Goal: Find specific page/section: Find specific page/section

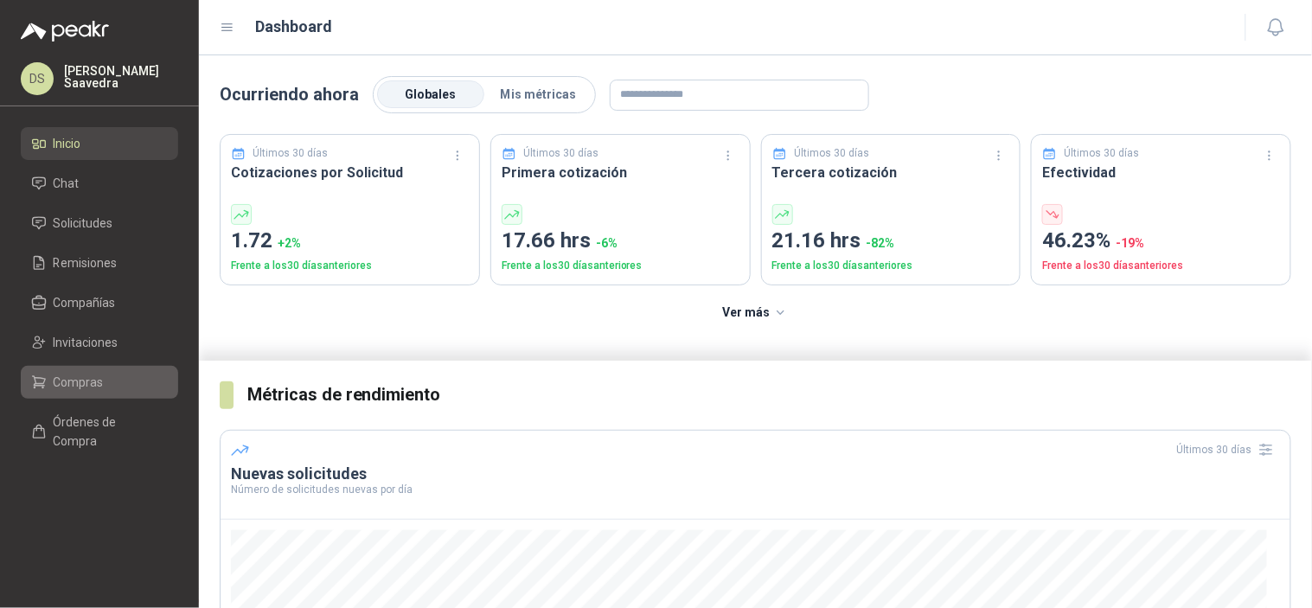
click at [90, 385] on span "Compras" at bounding box center [79, 382] width 50 height 19
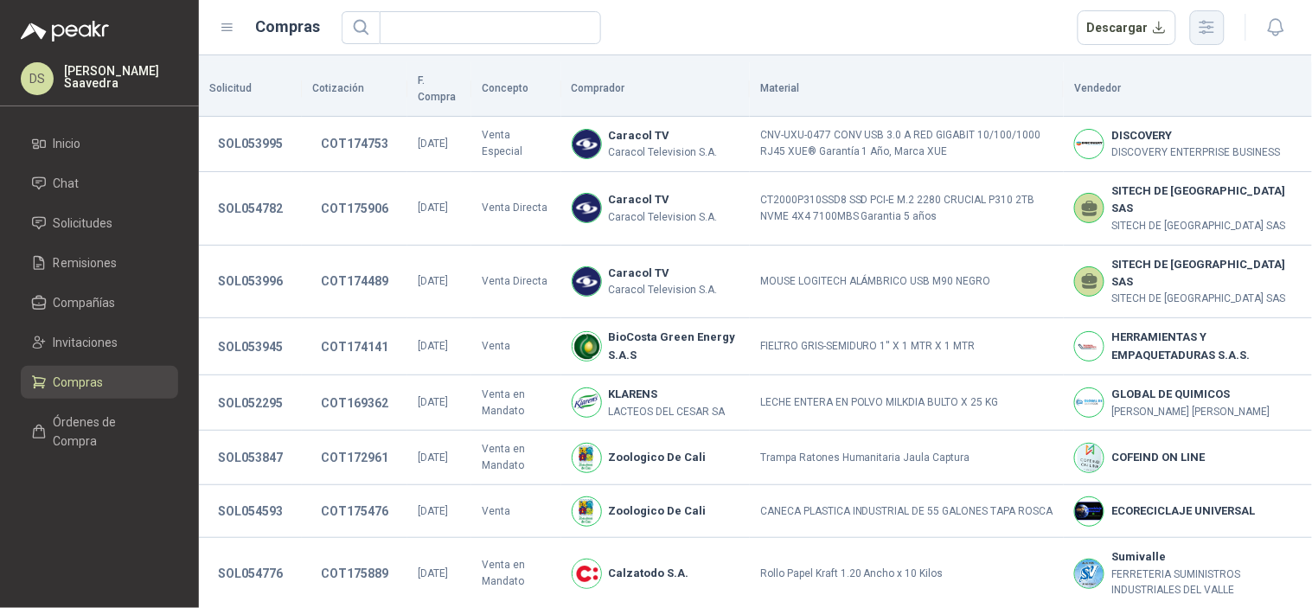
click at [1205, 29] on icon "button" at bounding box center [1207, 27] width 20 height 20
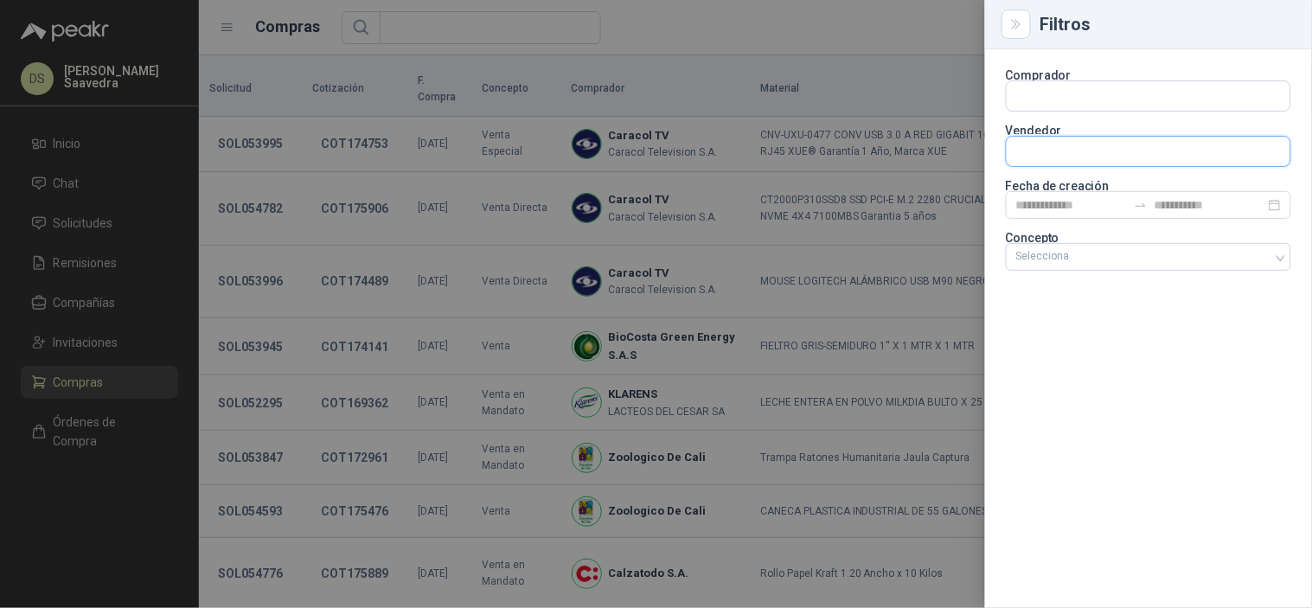
click at [1100, 157] on input "text" at bounding box center [1149, 151] width 284 height 29
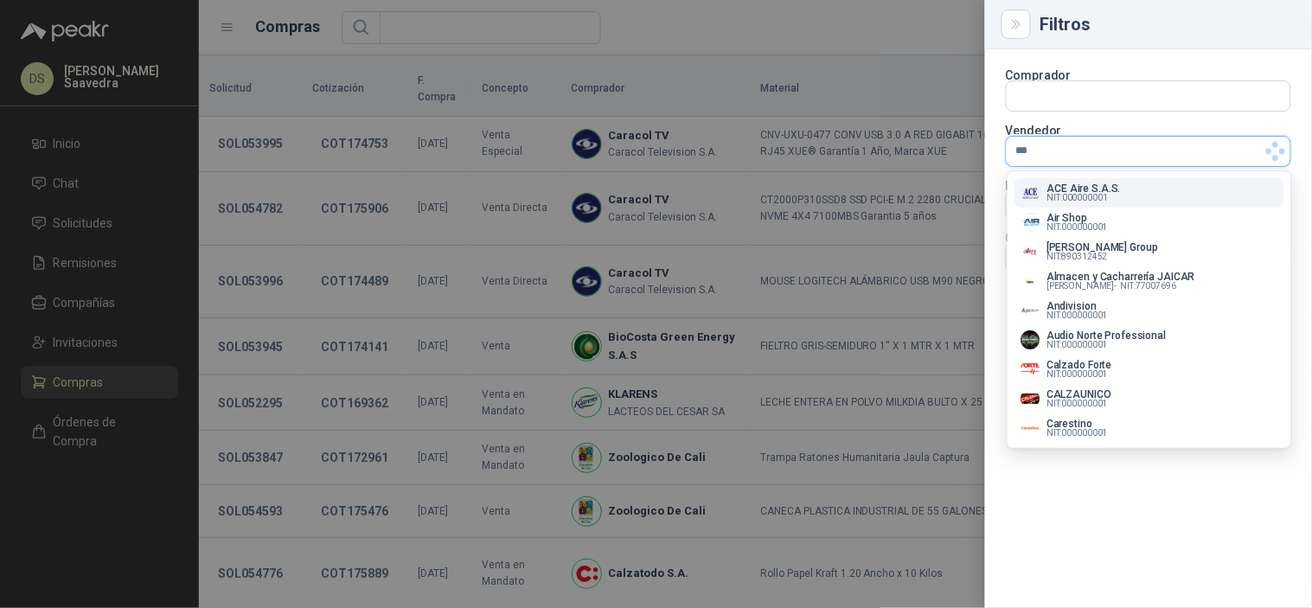
type input "***"
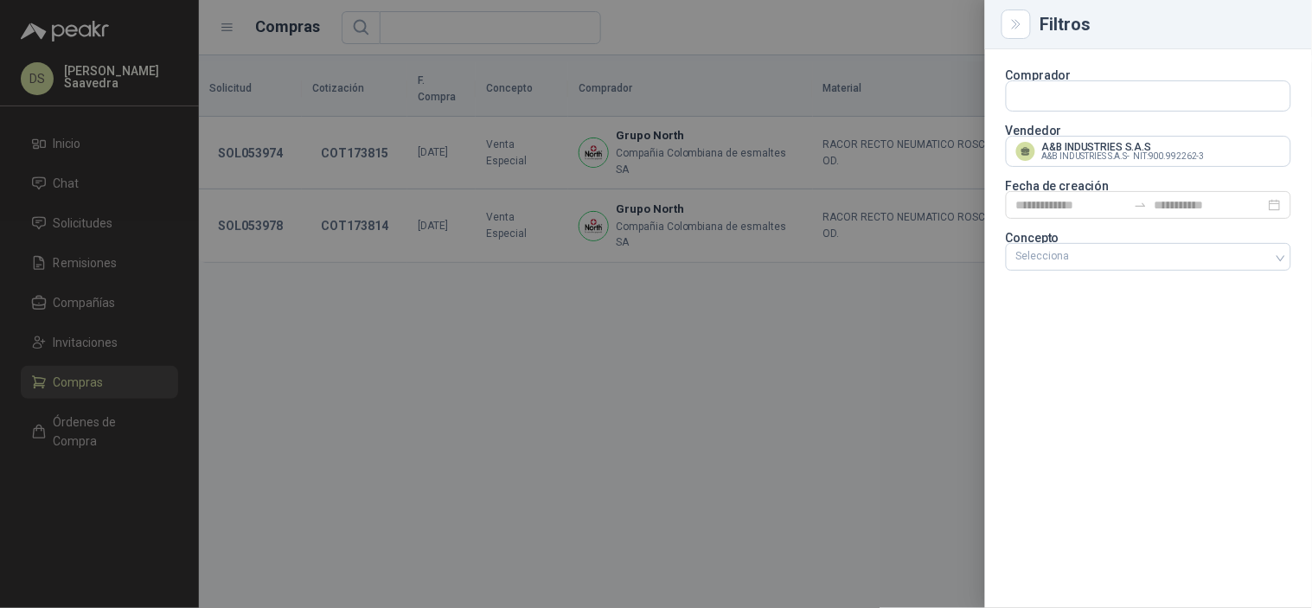
click at [929, 30] on div at bounding box center [656, 304] width 1312 height 608
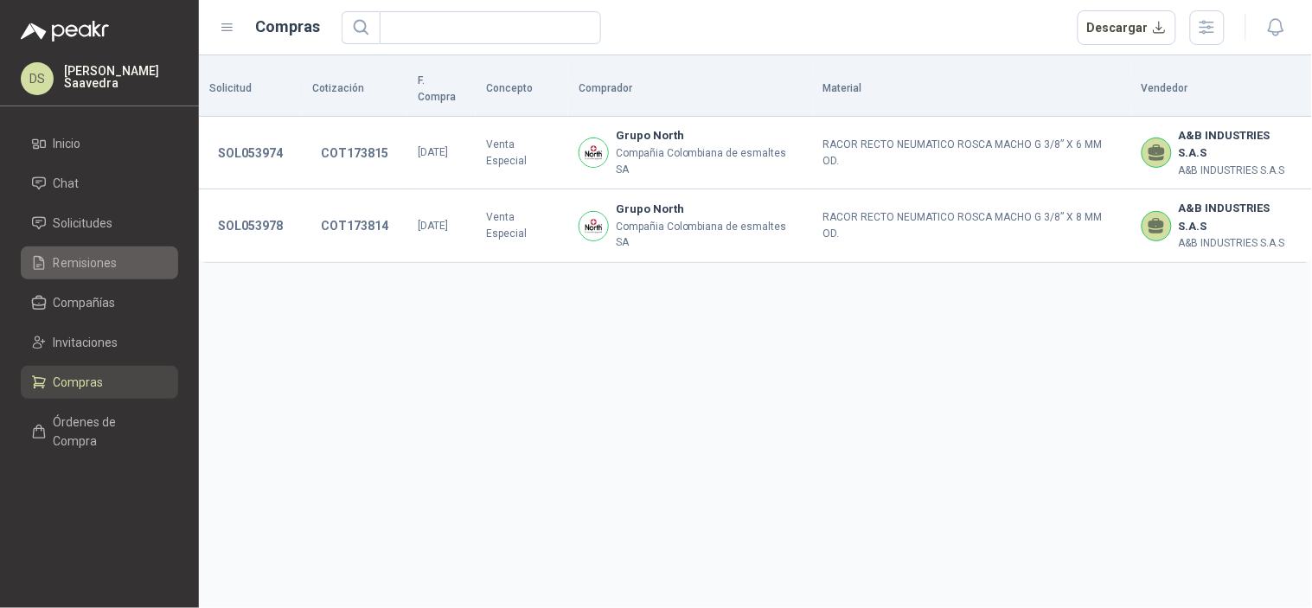
click at [105, 258] on span "Remisiones" at bounding box center [86, 262] width 64 height 19
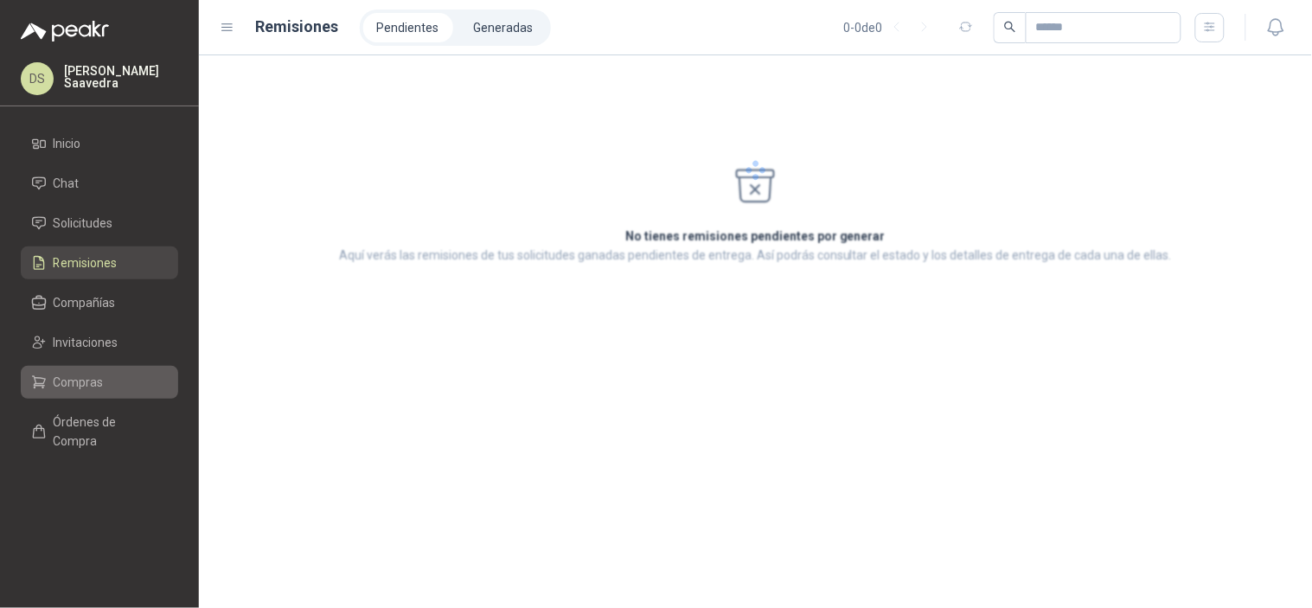
click at [88, 375] on span "Compras" at bounding box center [79, 382] width 50 height 19
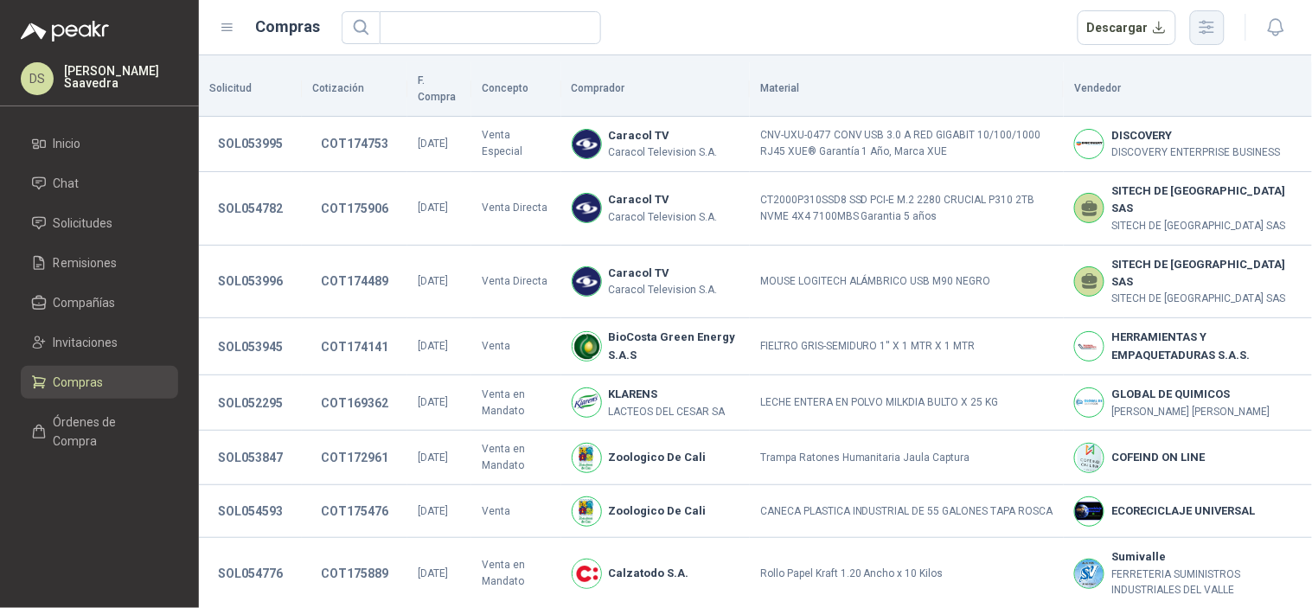
click at [1200, 30] on icon "button" at bounding box center [1207, 27] width 20 height 20
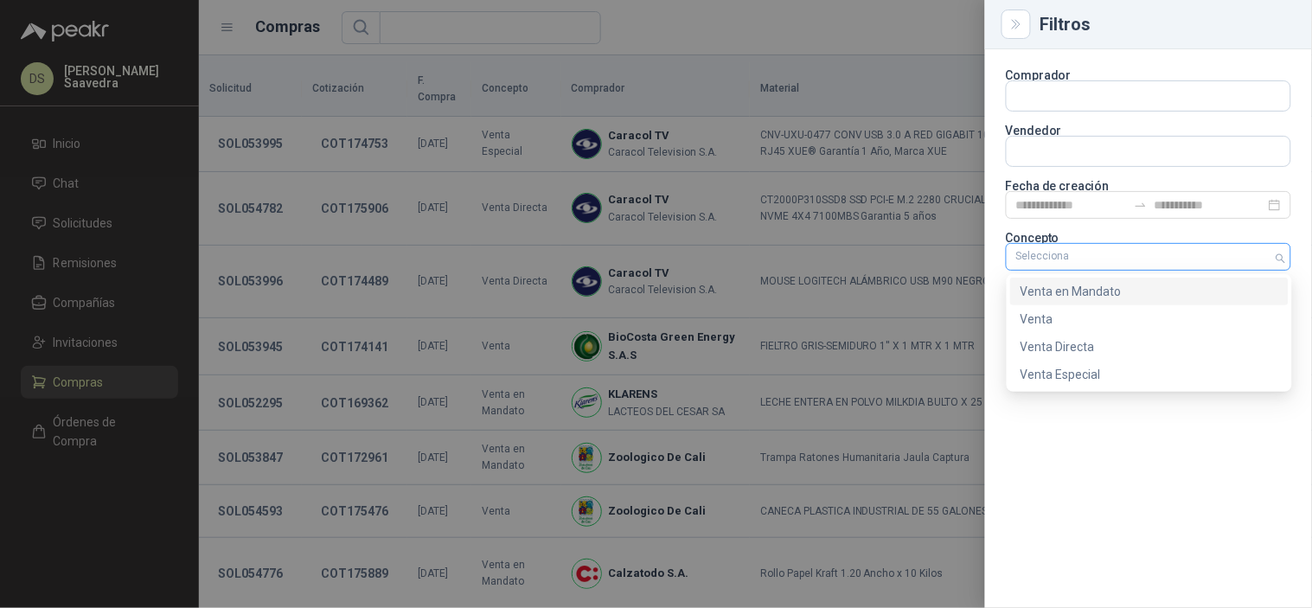
click at [1130, 252] on div at bounding box center [1139, 257] width 260 height 12
click at [1074, 373] on div "Venta Especial" at bounding box center [1150, 374] width 258 height 19
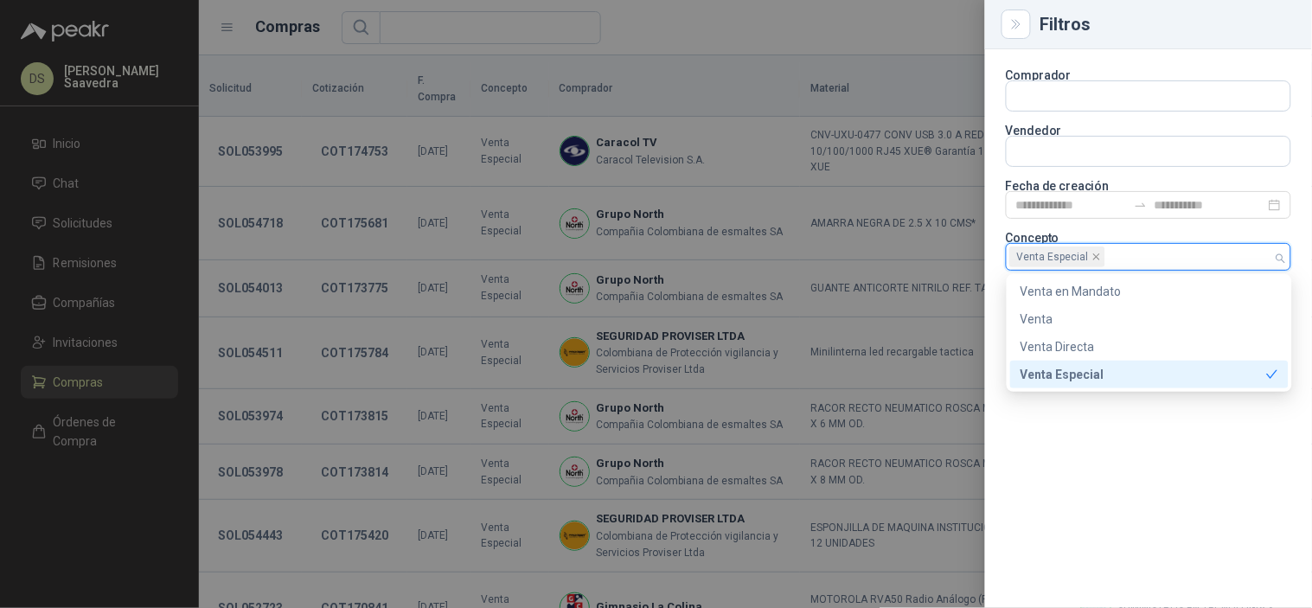
click at [681, 35] on div at bounding box center [656, 304] width 1312 height 608
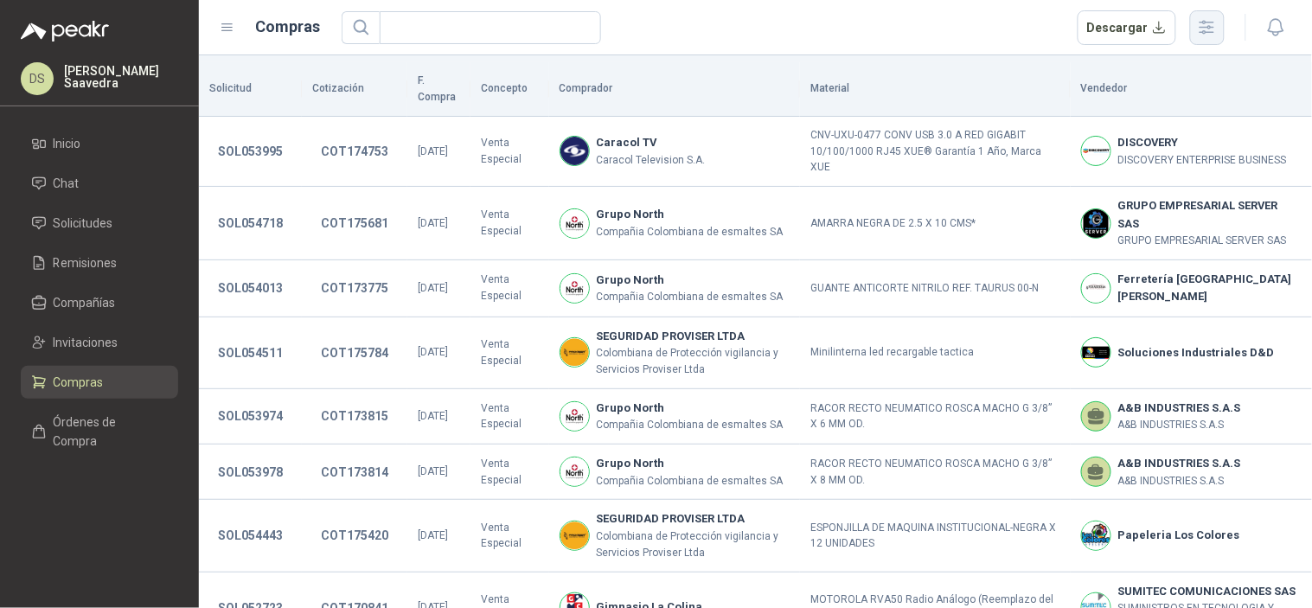
click at [1201, 33] on icon "button" at bounding box center [1207, 27] width 20 height 20
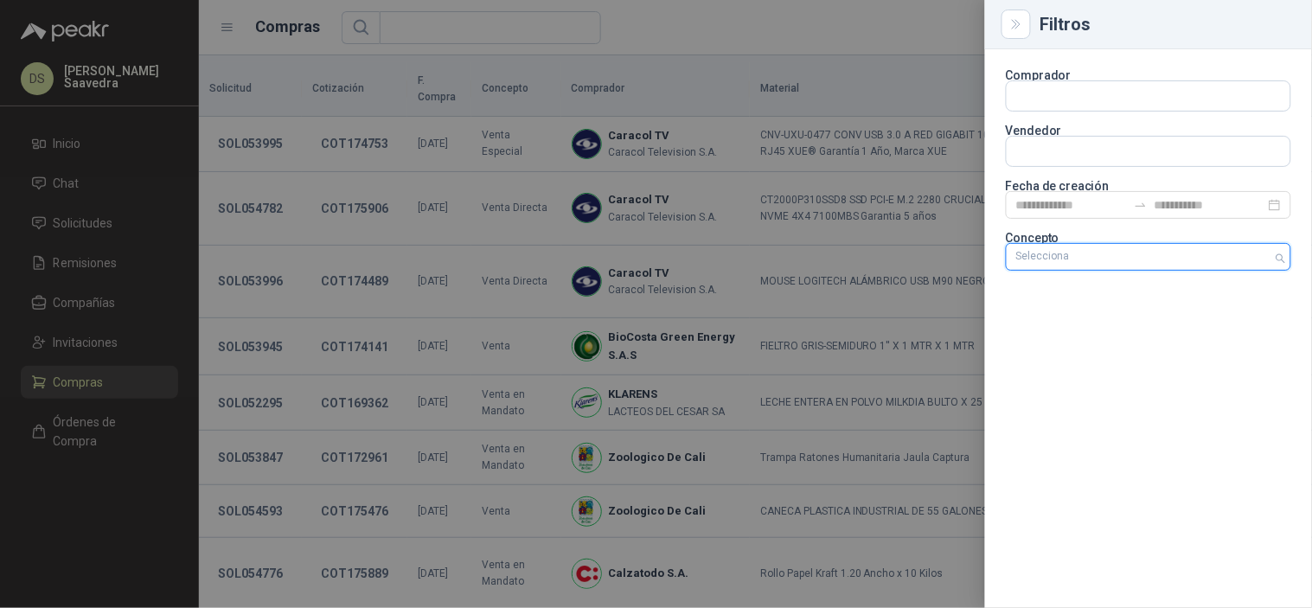
click at [1272, 253] on div "Selecciona" at bounding box center [1148, 257] width 285 height 28
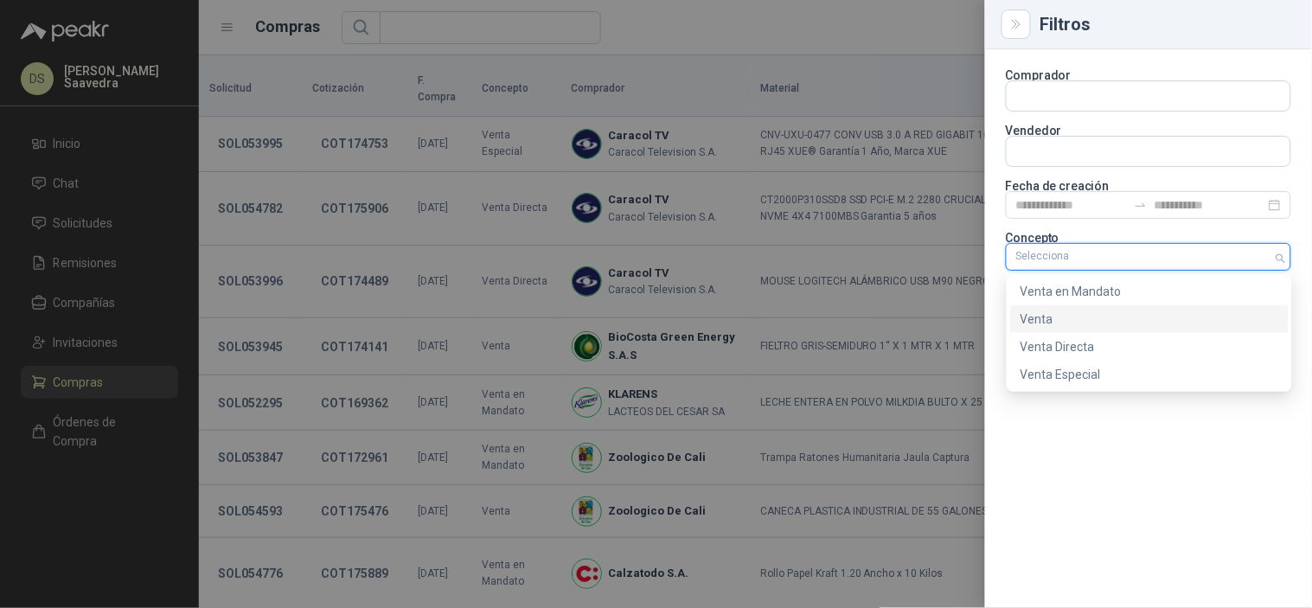
click at [1162, 298] on div "Venta en Mandato" at bounding box center [1150, 291] width 258 height 19
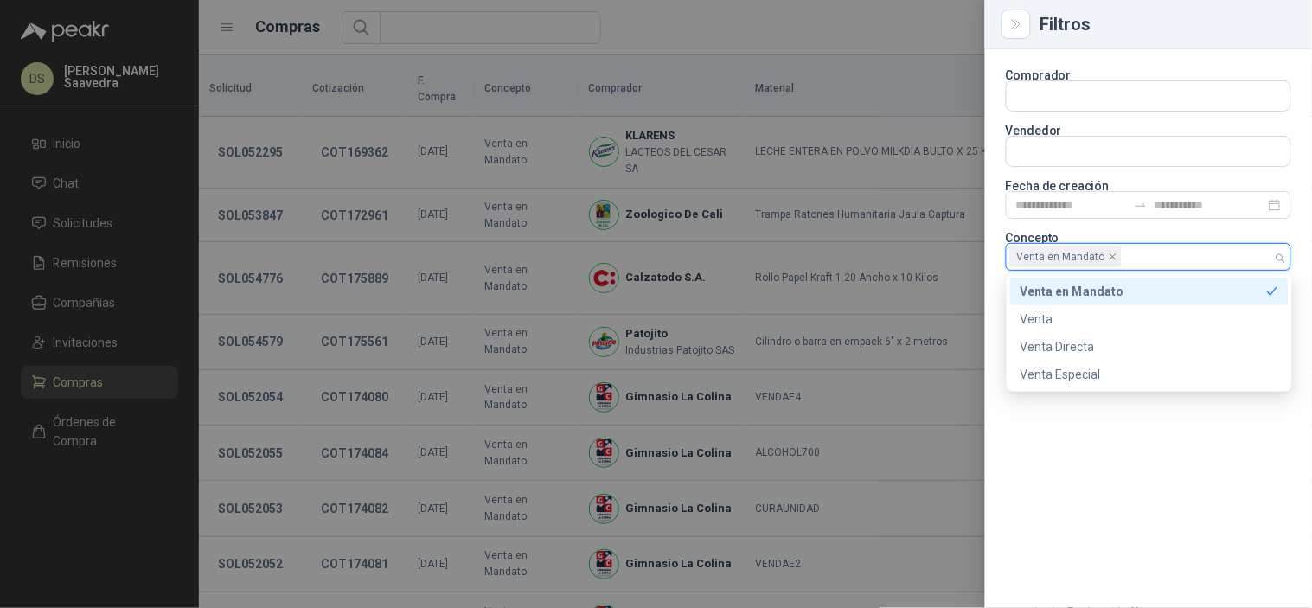
click at [753, 20] on div at bounding box center [656, 304] width 1312 height 608
